Goal: Use online tool/utility: Utilize a website feature to perform a specific function

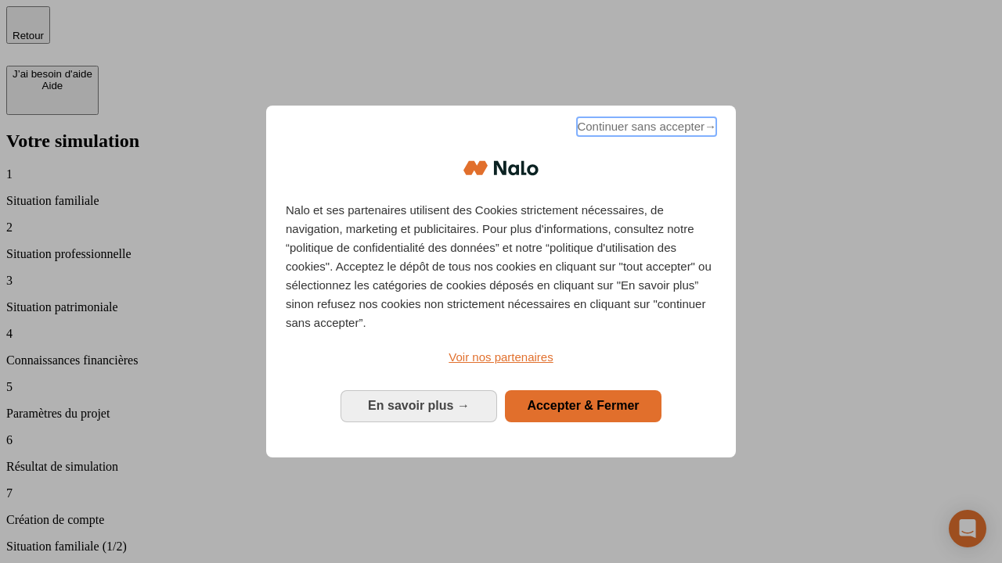
click at [645, 129] on span "Continuer sans accepter →" at bounding box center [646, 126] width 139 height 19
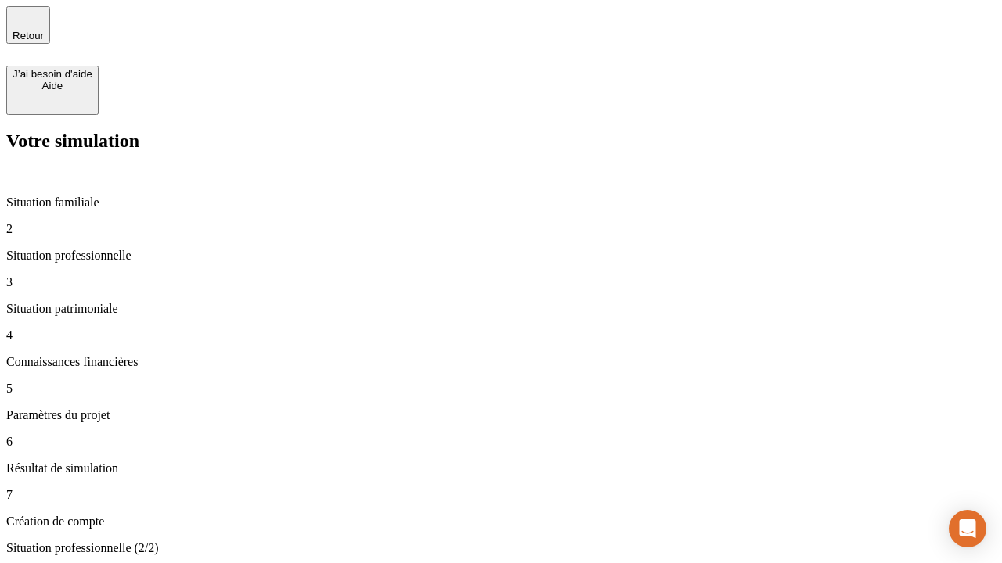
type input "30 000"
type input "1 000"
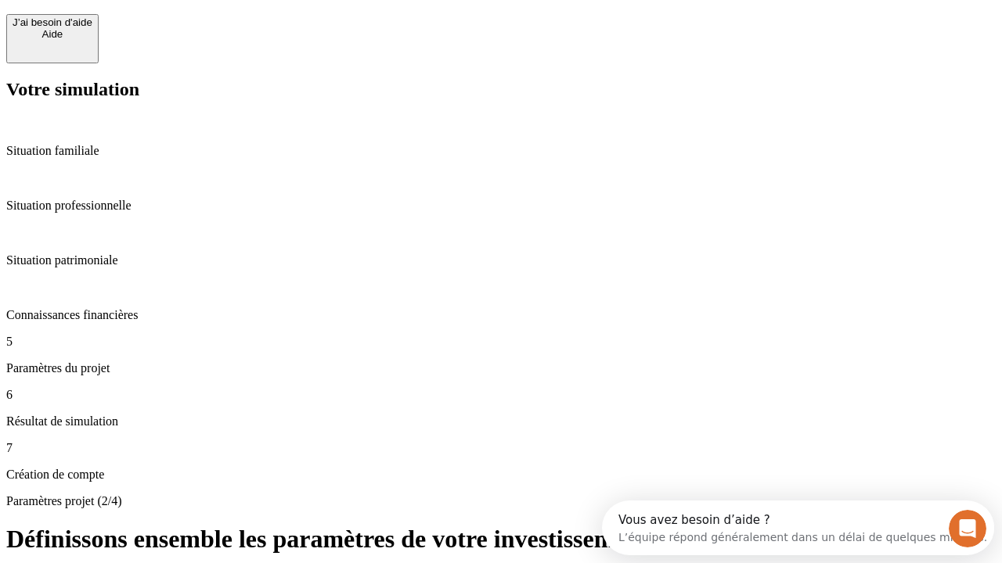
scroll to position [14, 0]
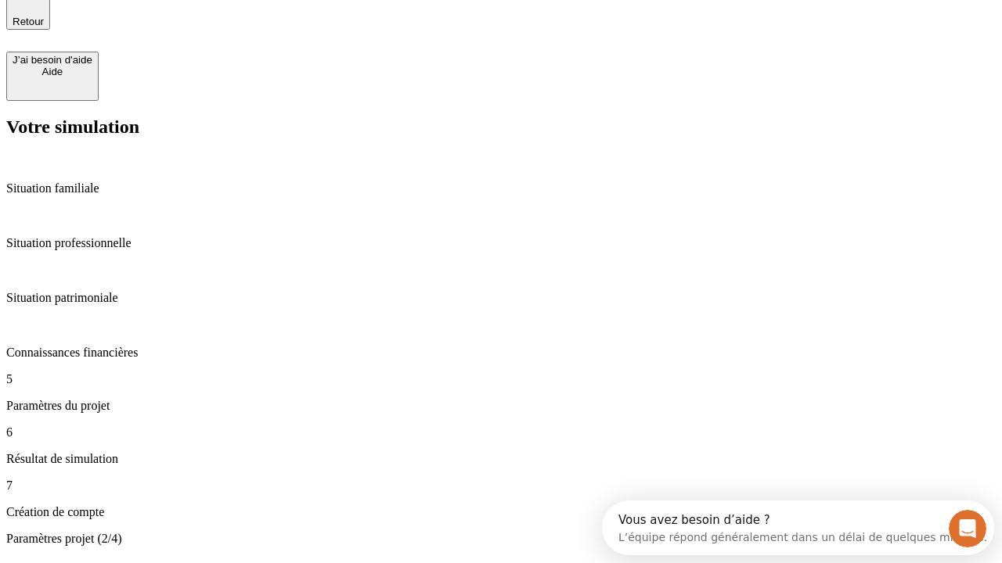
type input "65"
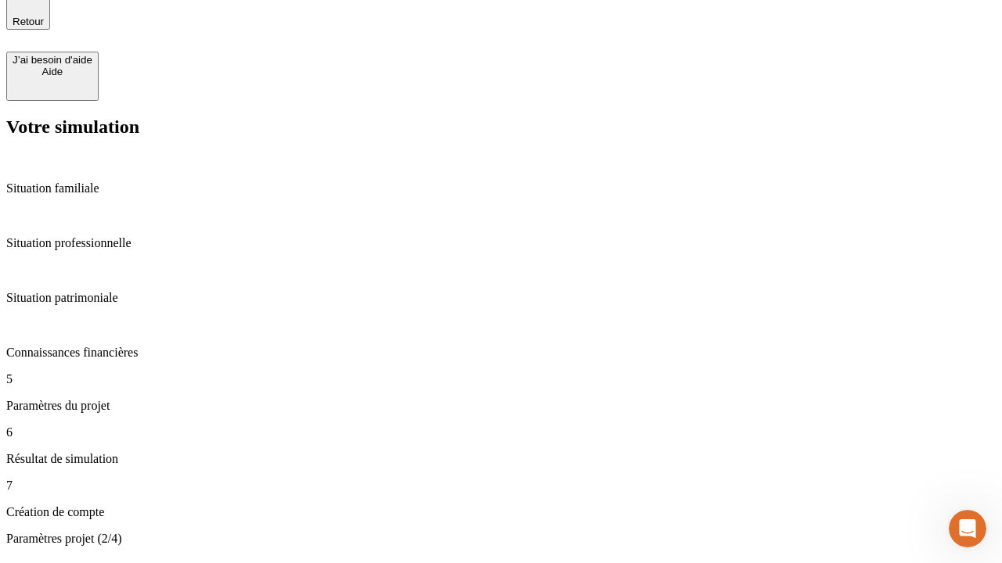
type input "5 000"
type input "640"
